Goal: Transaction & Acquisition: Purchase product/service

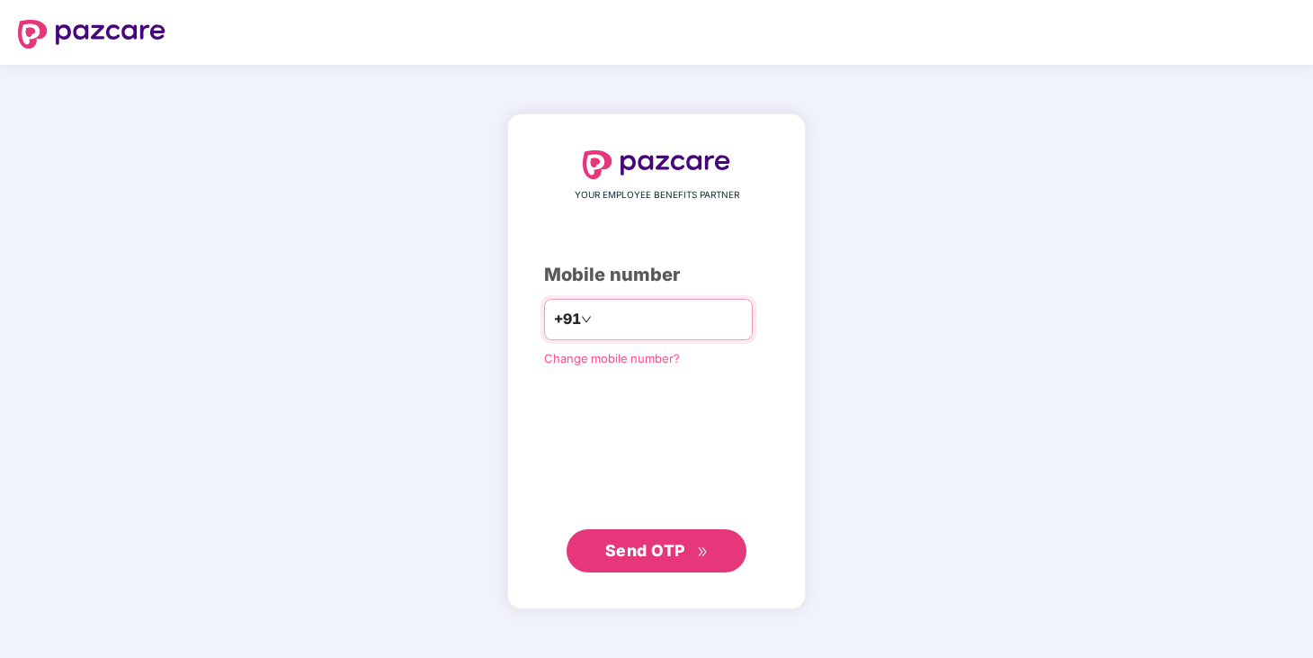
type input "**********"
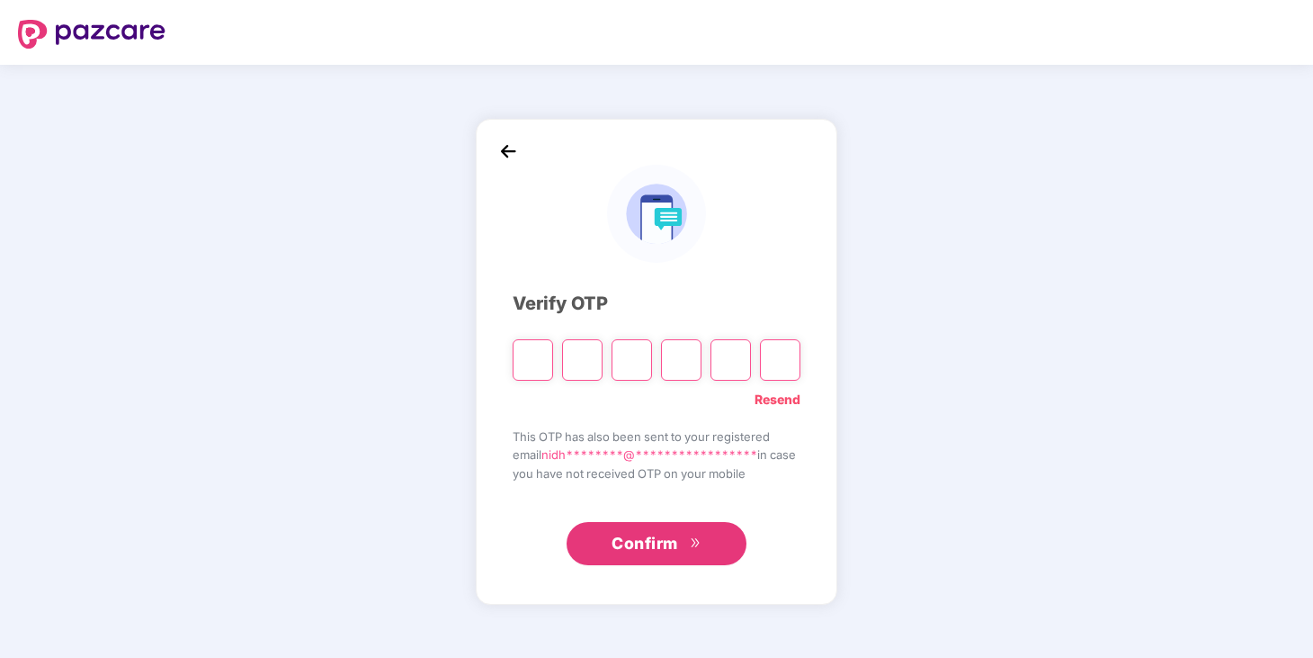
type input "*"
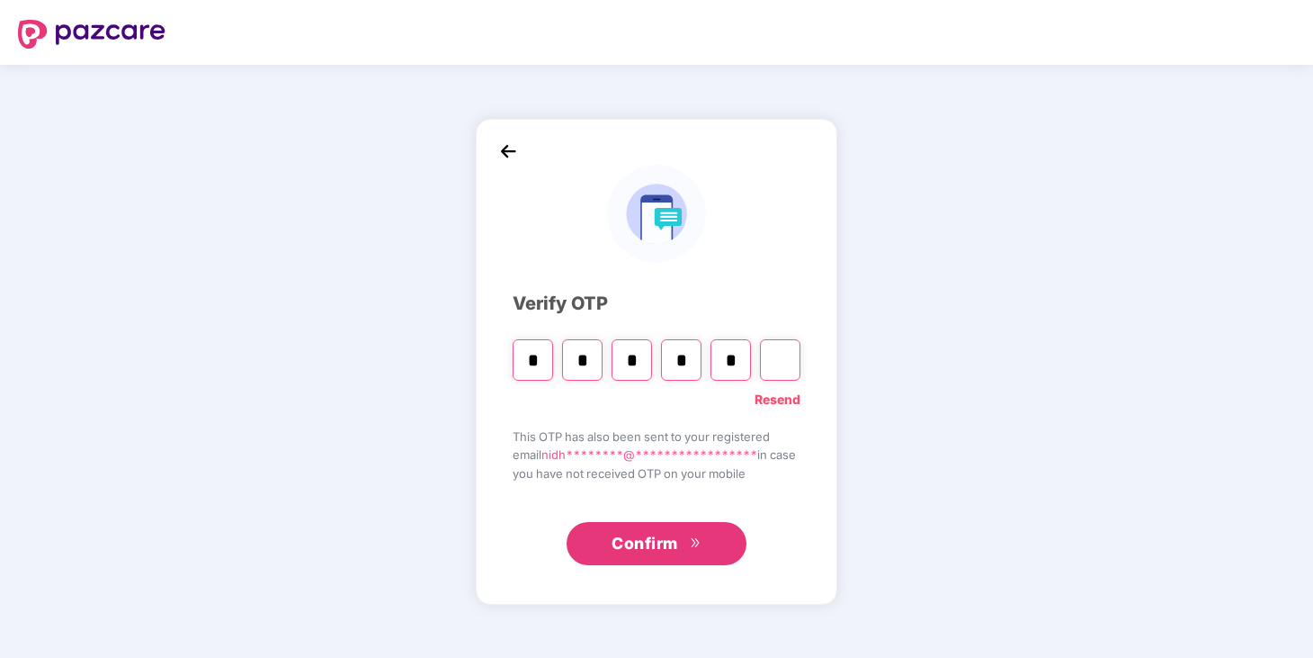
type input "*"
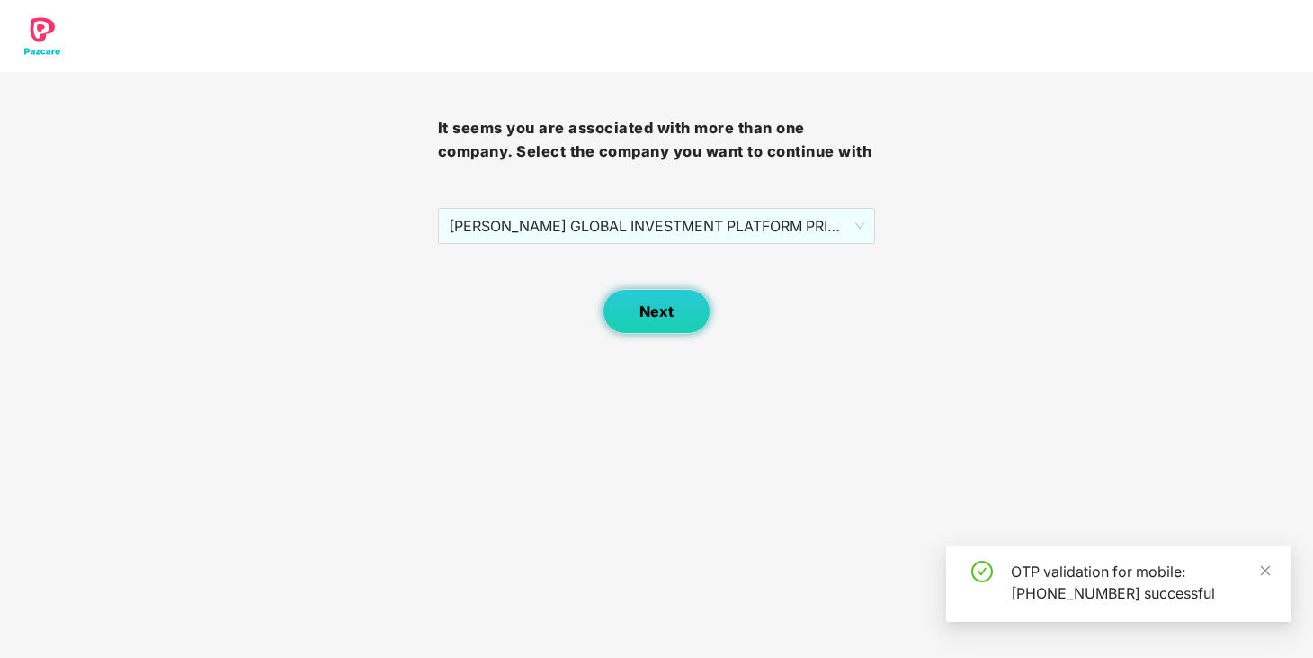
click at [643, 334] on button "Next" at bounding box center [657, 311] width 108 height 45
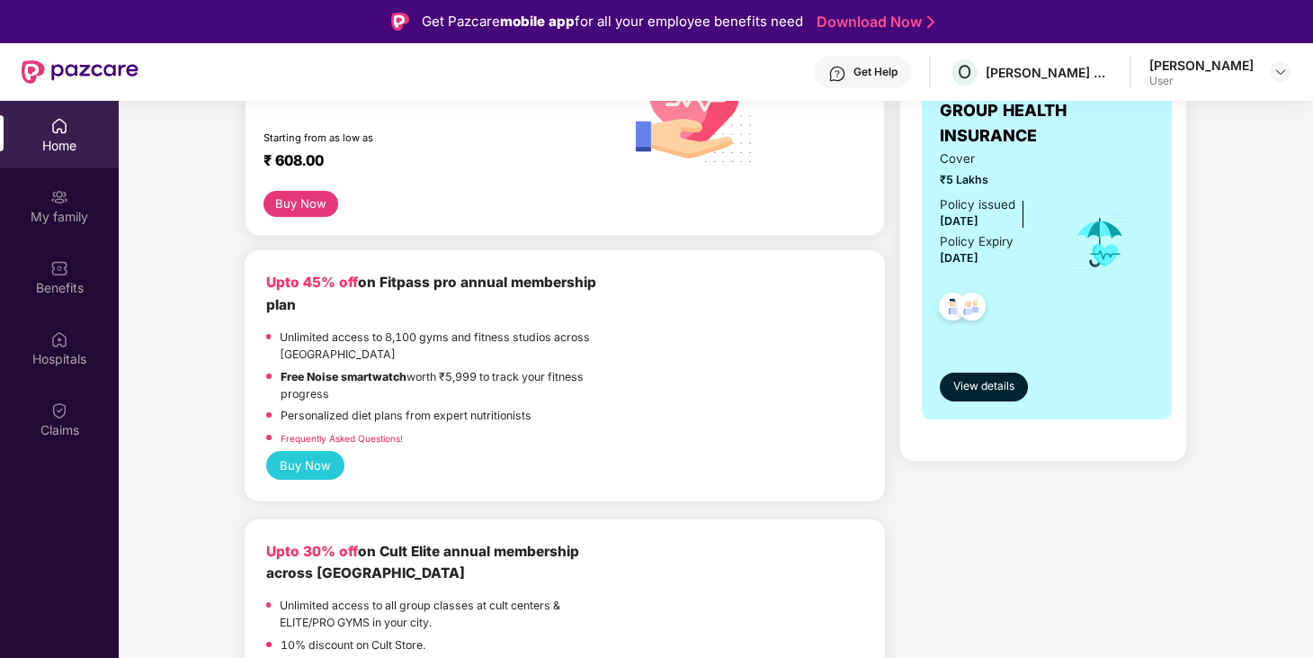
scroll to position [321, 0]
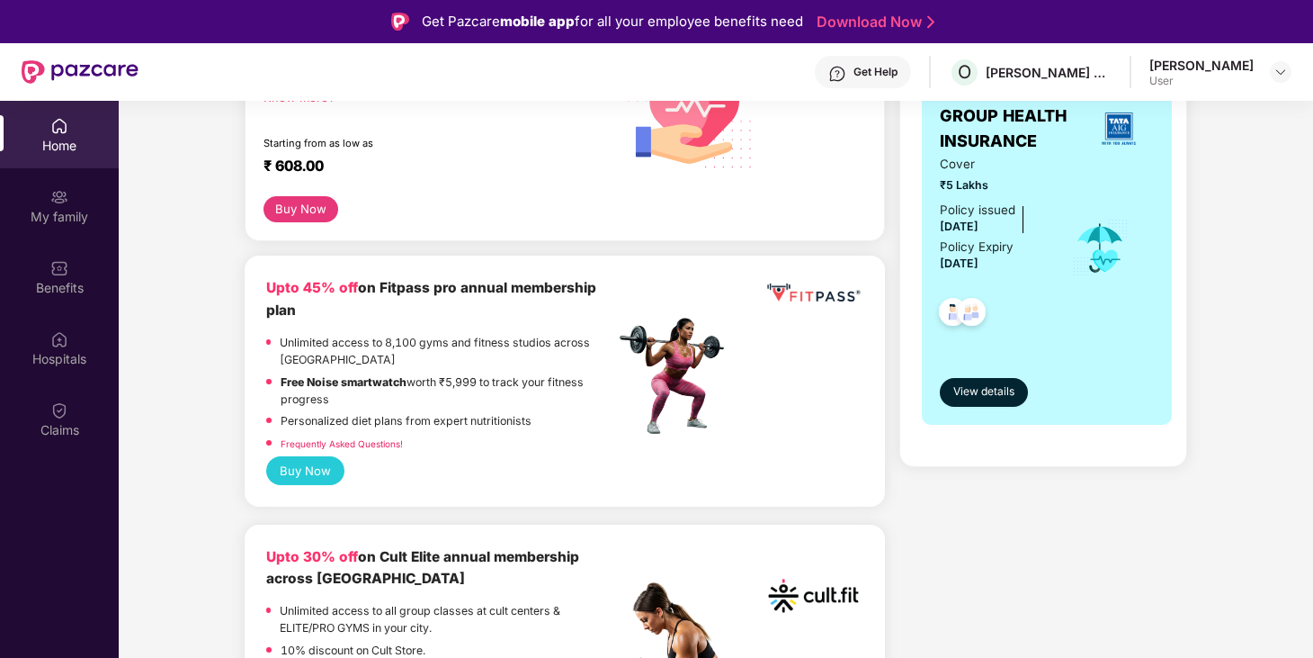
click at [534, 389] on p "Free Noise smartwatch worth ₹5,999 to track your fitness progress" at bounding box center [448, 390] width 335 height 35
click at [367, 363] on p "Unlimited access to 8,100 gyms and fitness studios across [GEOGRAPHIC_DATA]" at bounding box center [448, 351] width 336 height 35
click at [309, 468] on button "Buy Now" at bounding box center [305, 470] width 78 height 28
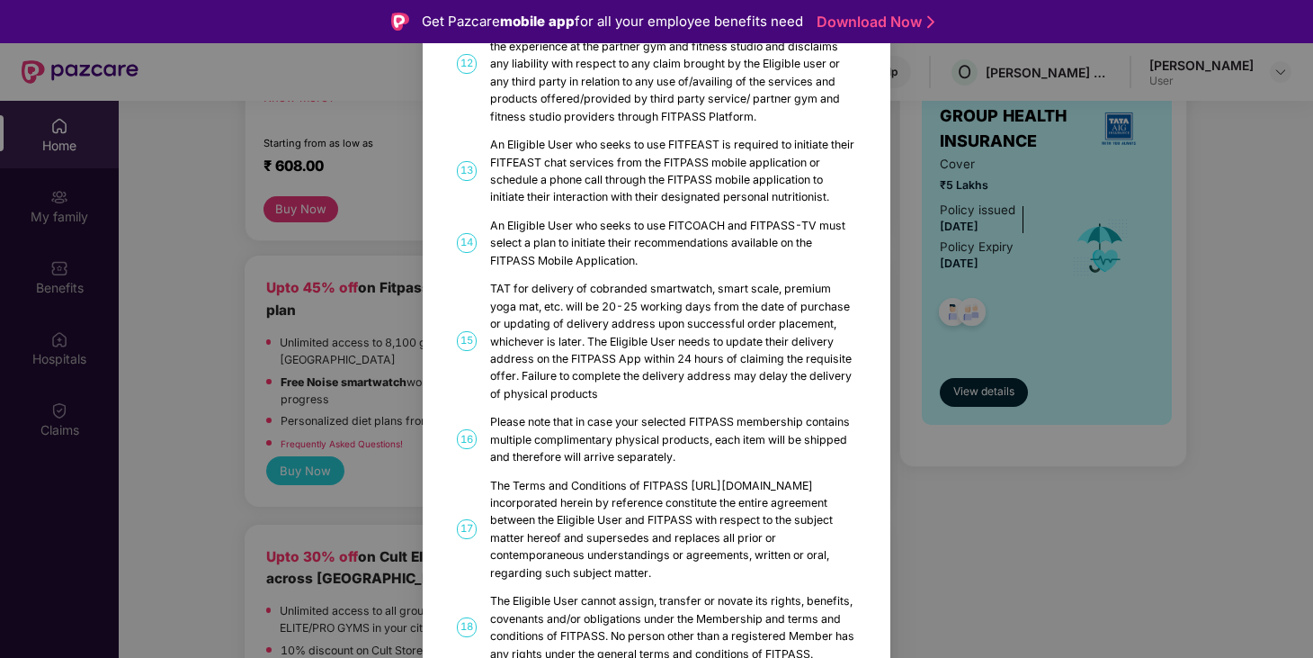
scroll to position [952, 0]
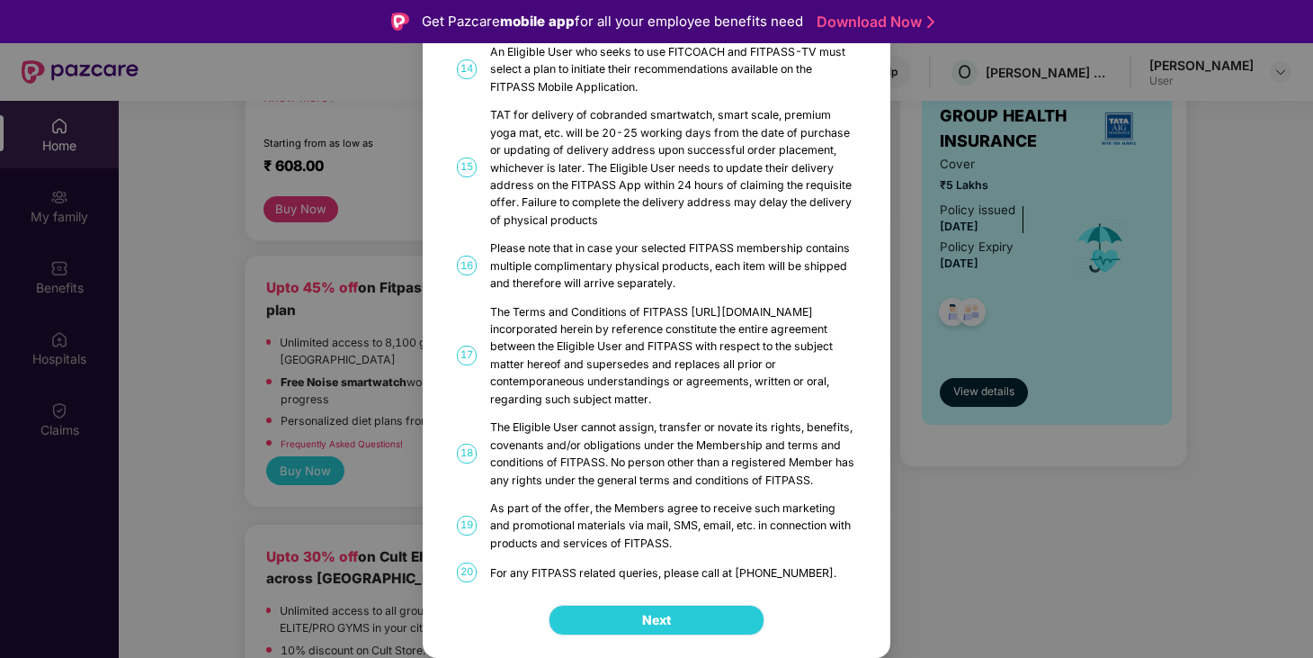
click at [640, 630] on button "Next" at bounding box center [657, 619] width 216 height 31
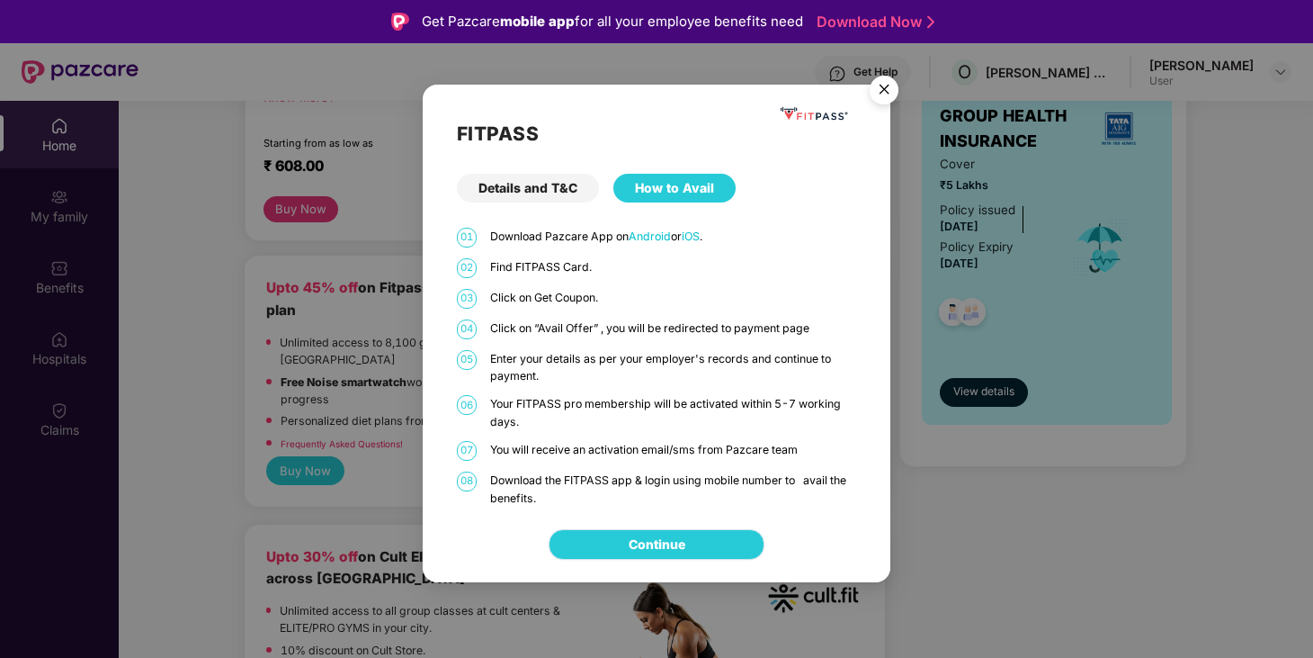
click at [647, 543] on link "Continue" at bounding box center [657, 544] width 57 height 20
click at [887, 91] on img "Close" at bounding box center [884, 92] width 50 height 50
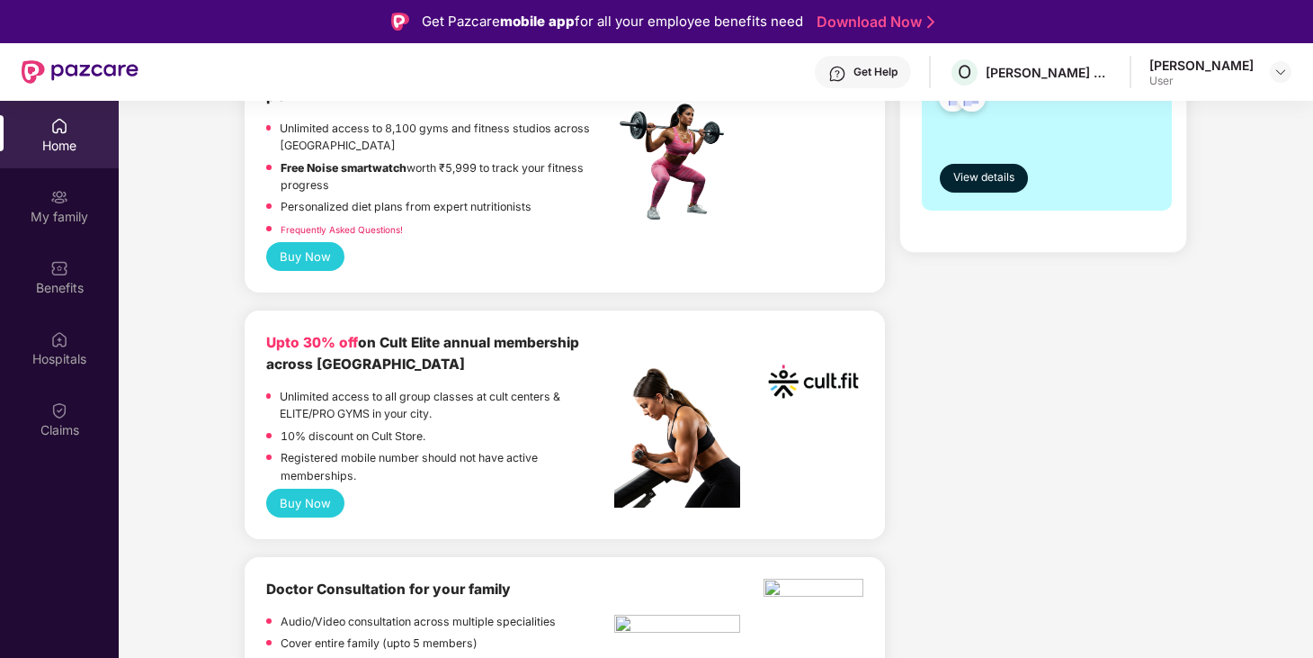
scroll to position [536, 0]
click at [296, 506] on button "Buy Now" at bounding box center [305, 502] width 78 height 28
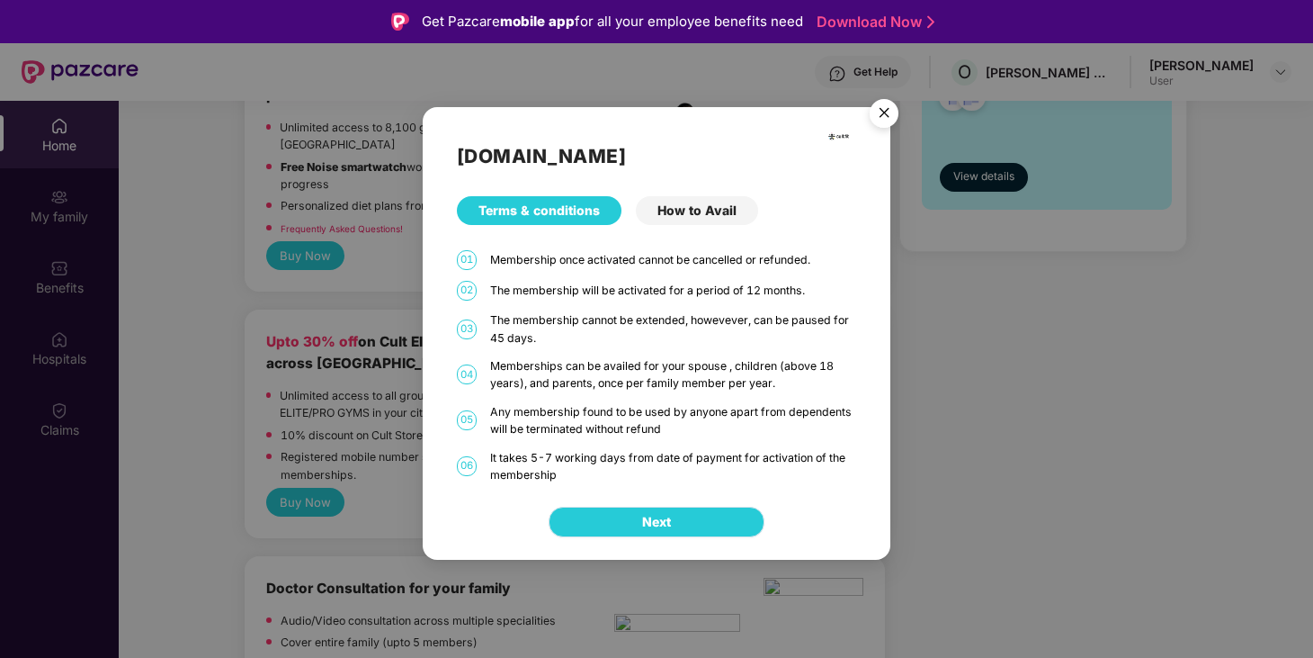
click at [647, 521] on span "Next" at bounding box center [656, 522] width 29 height 20
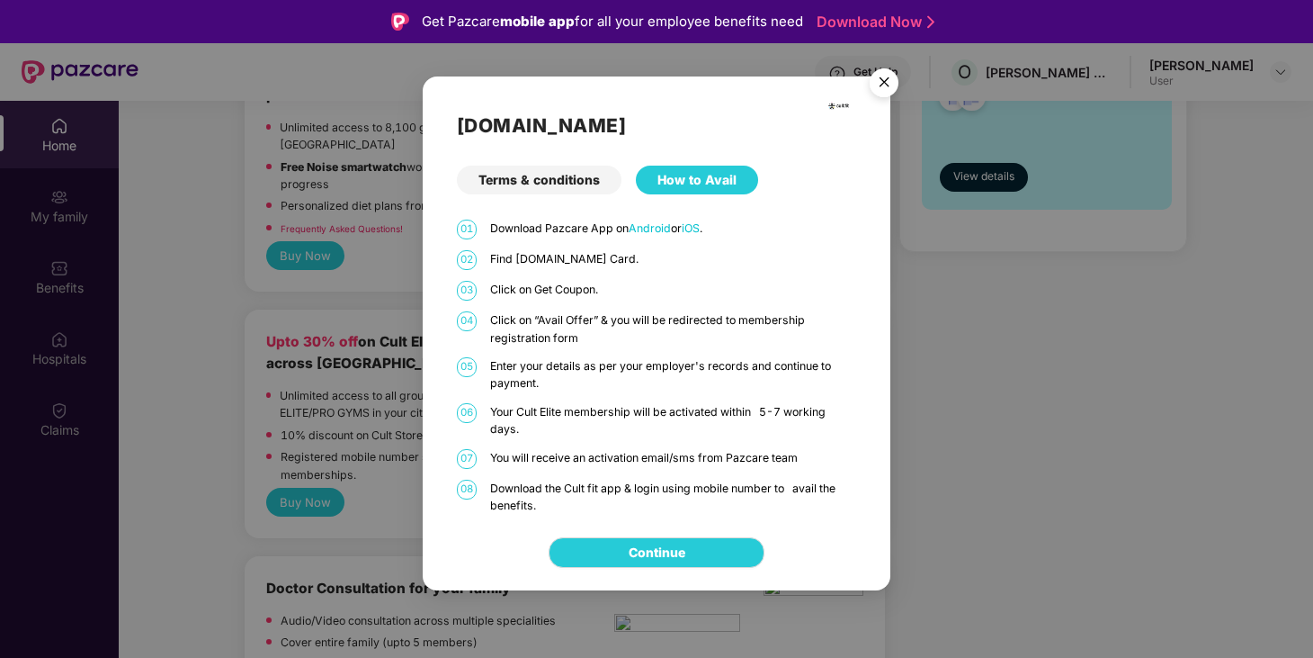
scroll to position [101, 0]
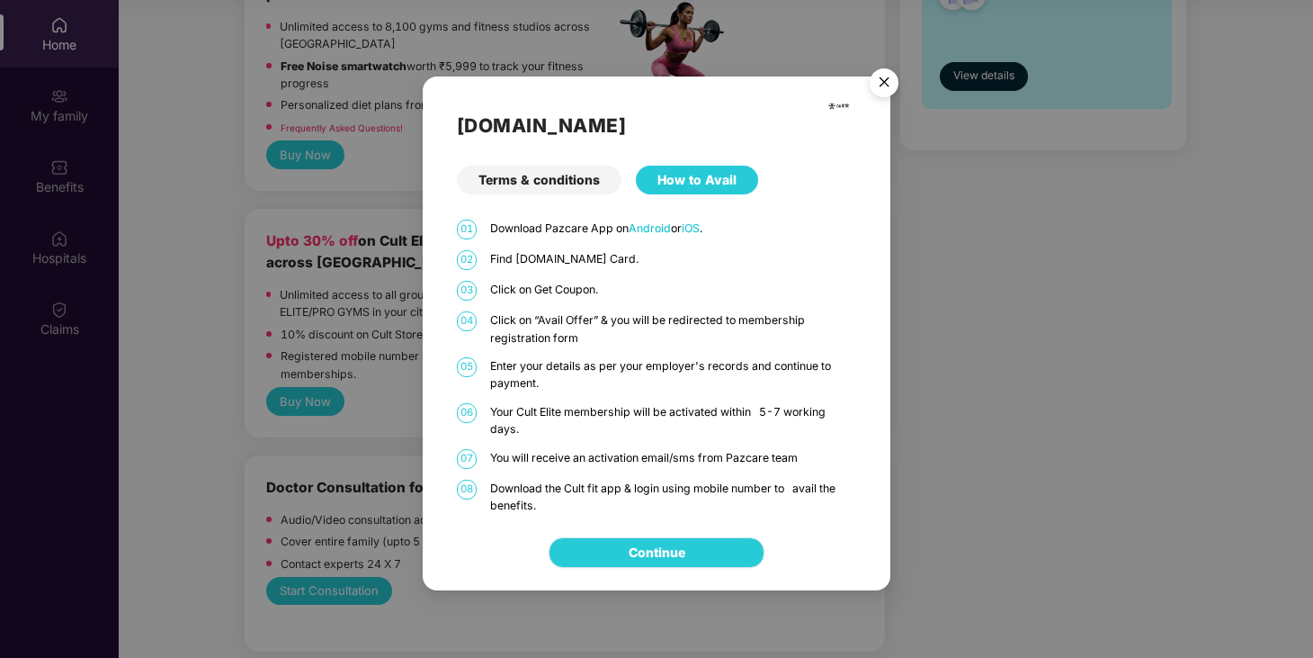
click at [629, 562] on link "Continue" at bounding box center [657, 552] width 57 height 20
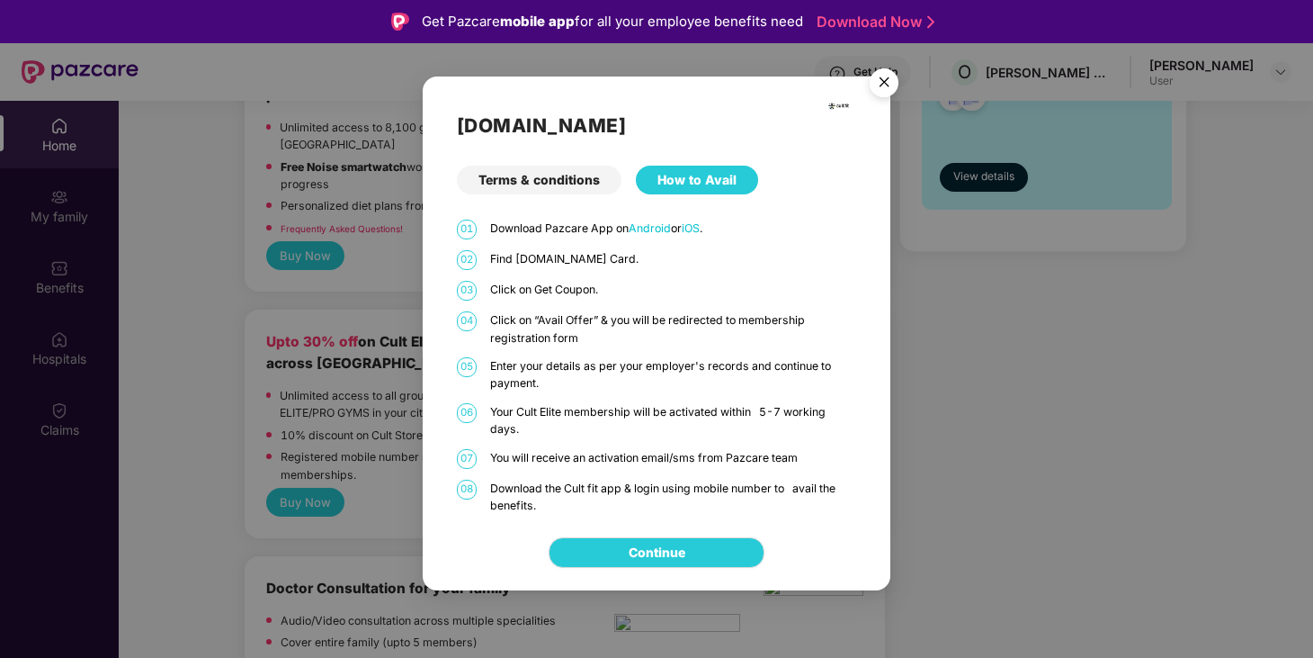
click at [883, 80] on img "Close" at bounding box center [884, 85] width 50 height 50
